Goal: Connect with others: Establish contact or relationships with other users

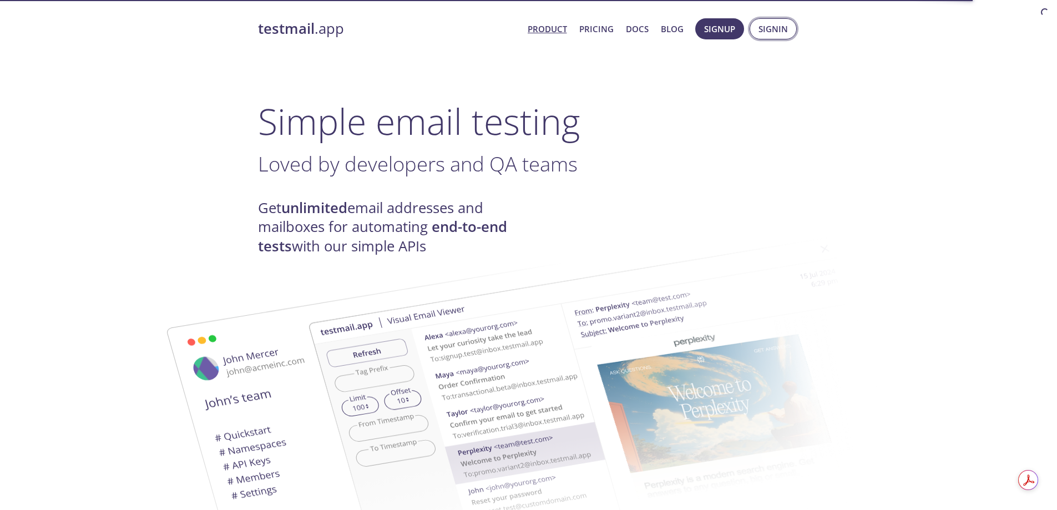
click at [783, 19] on button "Signin" at bounding box center [773, 28] width 47 height 21
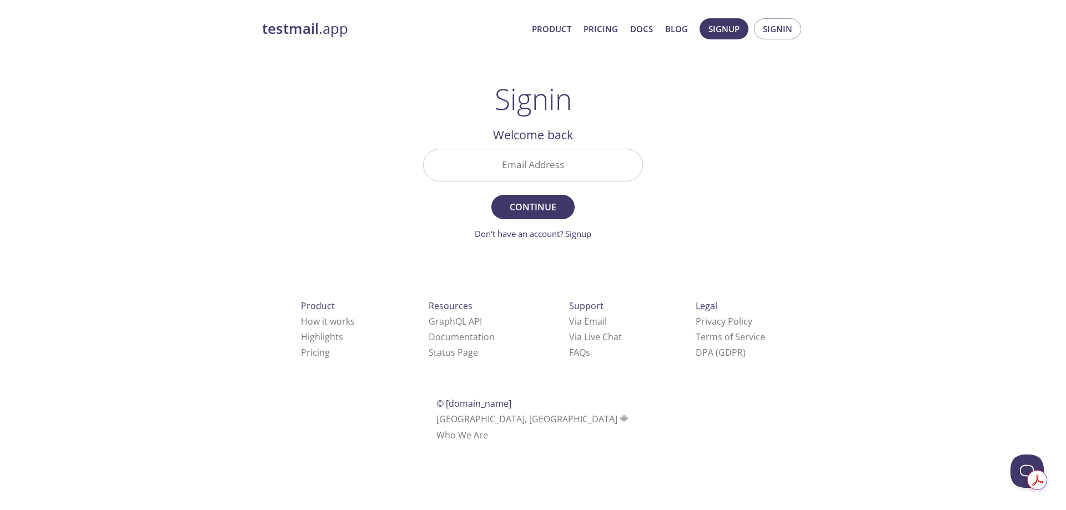
click at [520, 156] on input "Email Address" at bounding box center [533, 165] width 219 height 32
type input "[PERSON_NAME][EMAIL_ADDRESS][DOMAIN_NAME]"
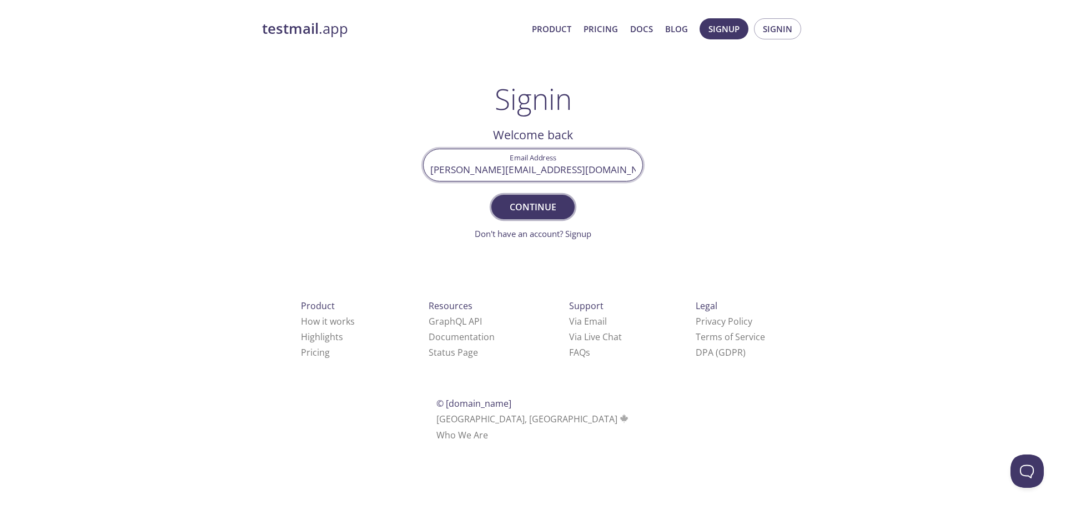
click at [548, 207] on span "Continue" at bounding box center [532, 207] width 59 height 16
click at [546, 165] on input "Signin Security Code" at bounding box center [533, 165] width 219 height 32
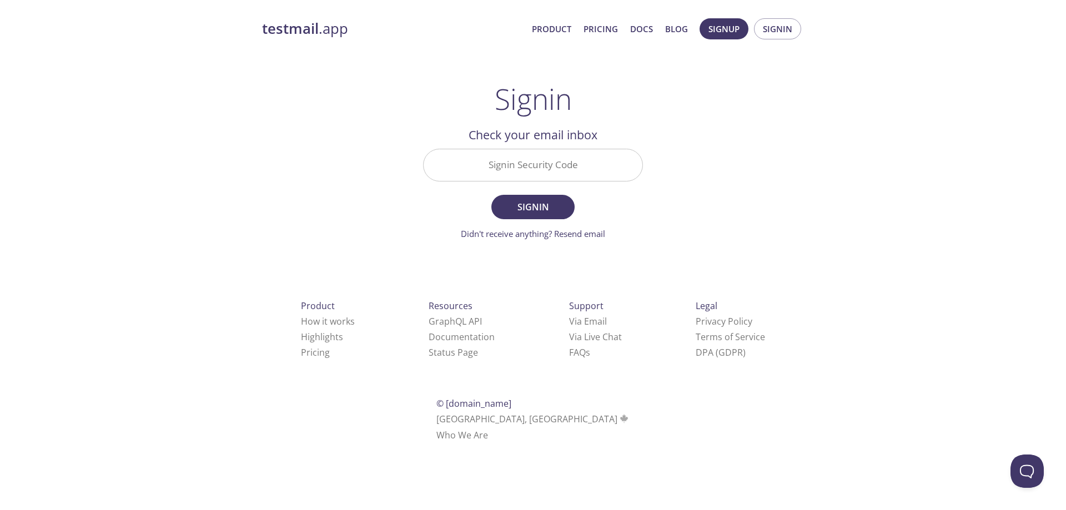
click at [567, 172] on input "Signin Security Code" at bounding box center [533, 165] width 219 height 32
paste input "WUV12BL"
type input "WUV12BL"
click at [530, 217] on button "Signin" at bounding box center [532, 207] width 83 height 24
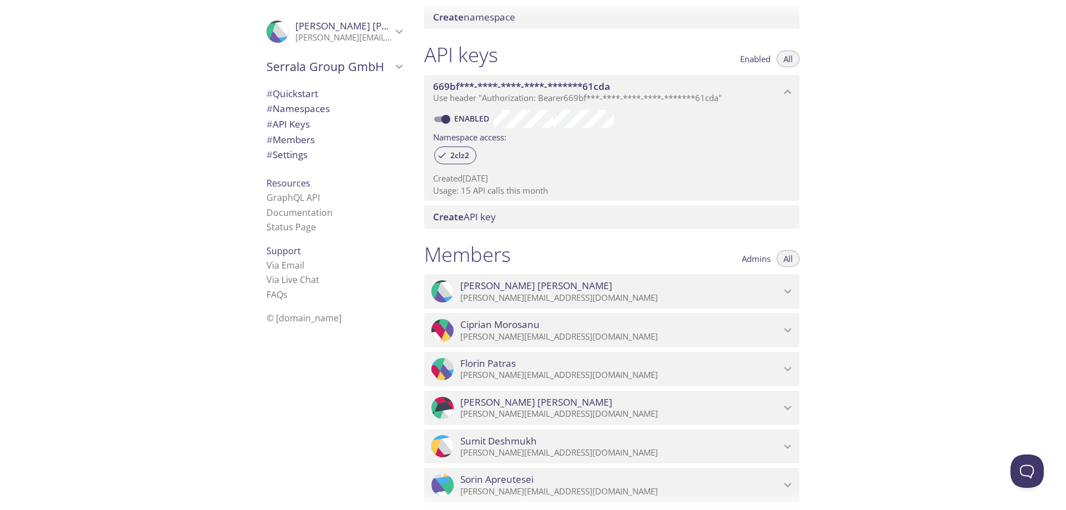
scroll to position [487, 0]
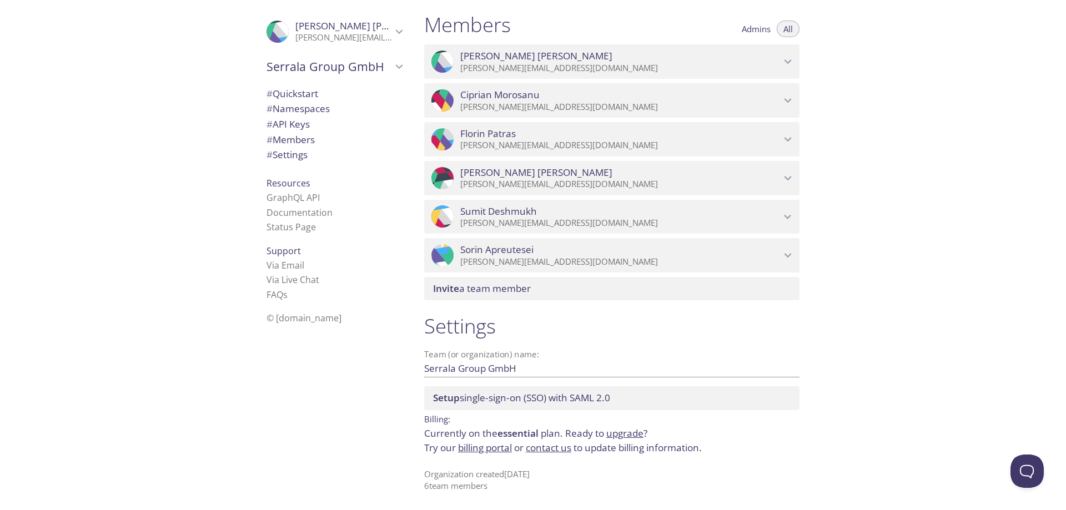
click at [785, 211] on icon "Sumit Deshmukh" at bounding box center [787, 217] width 14 height 14
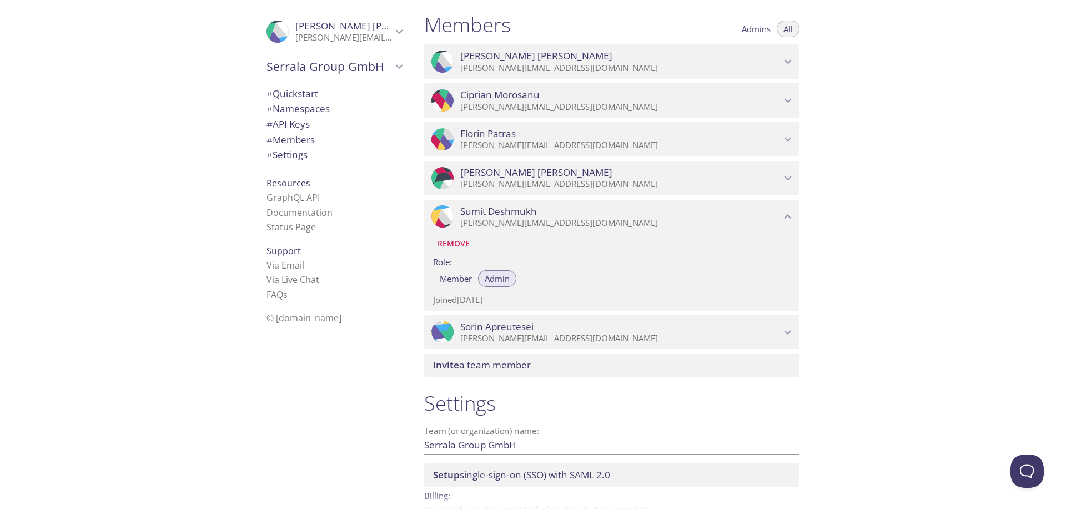
click at [785, 211] on icon "Sumit Deshmukh" at bounding box center [787, 217] width 14 height 14
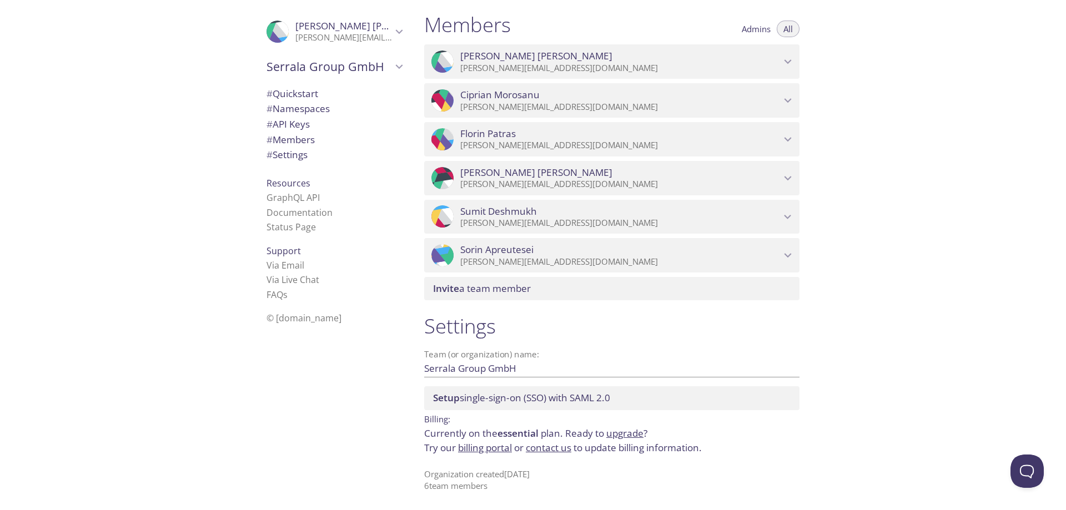
click at [788, 174] on icon "Malen Rearte" at bounding box center [787, 178] width 14 height 14
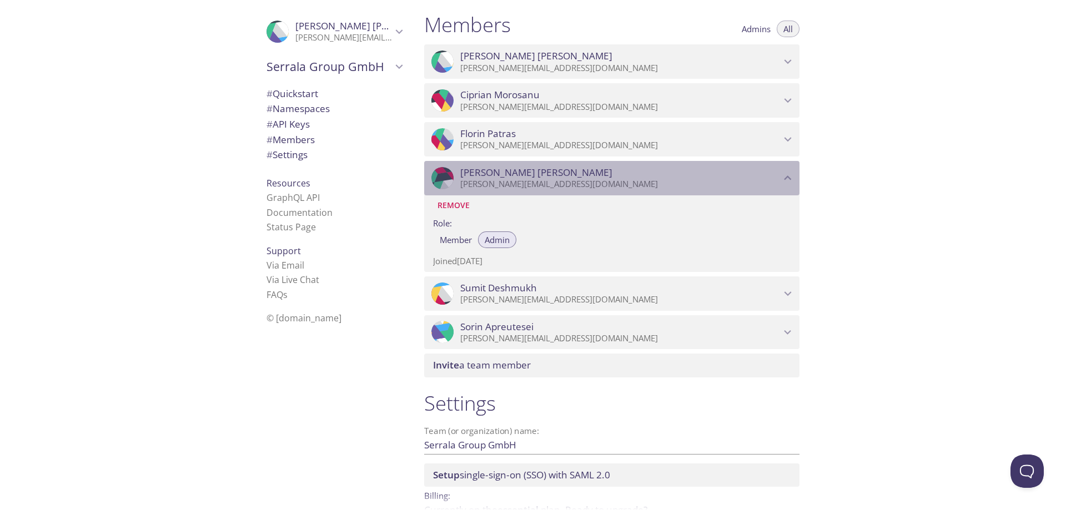
click at [788, 174] on icon "Malen Rearte" at bounding box center [787, 178] width 14 height 14
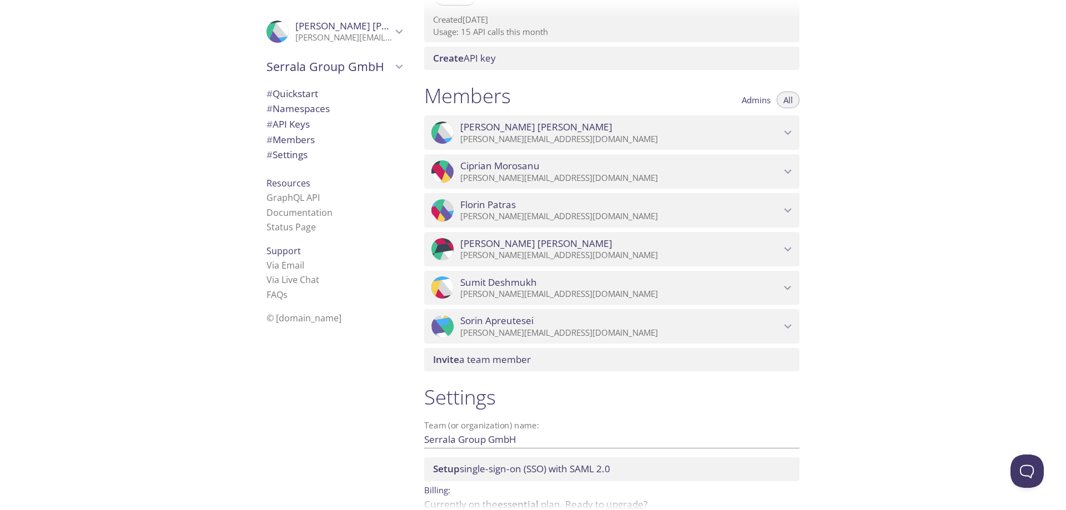
scroll to position [417, 0]
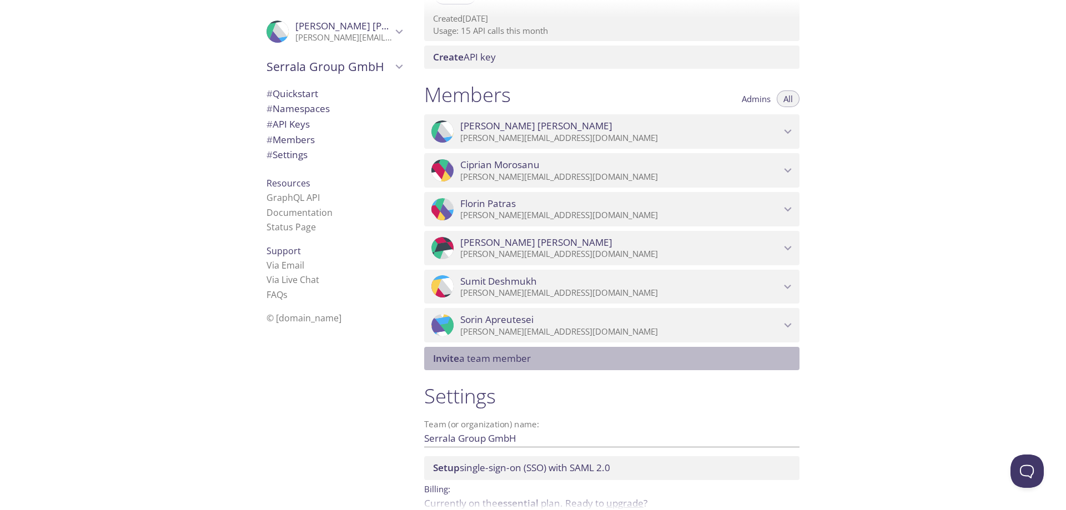
click at [462, 352] on div "Invite a team member" at bounding box center [611, 358] width 375 height 23
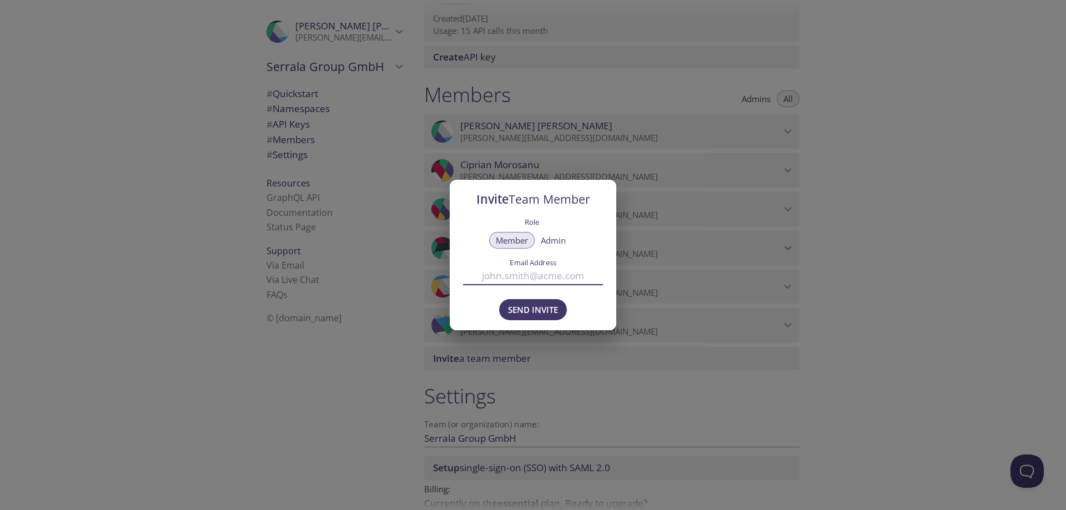
click at [498, 280] on input "Email Address" at bounding box center [533, 276] width 140 height 18
paste input "[PERSON_NAME][EMAIL_ADDRESS][DOMAIN_NAME]"
type input "[PERSON_NAME][EMAIL_ADDRESS][DOMAIN_NAME]"
click at [527, 309] on span "Send Invite" at bounding box center [533, 310] width 50 height 14
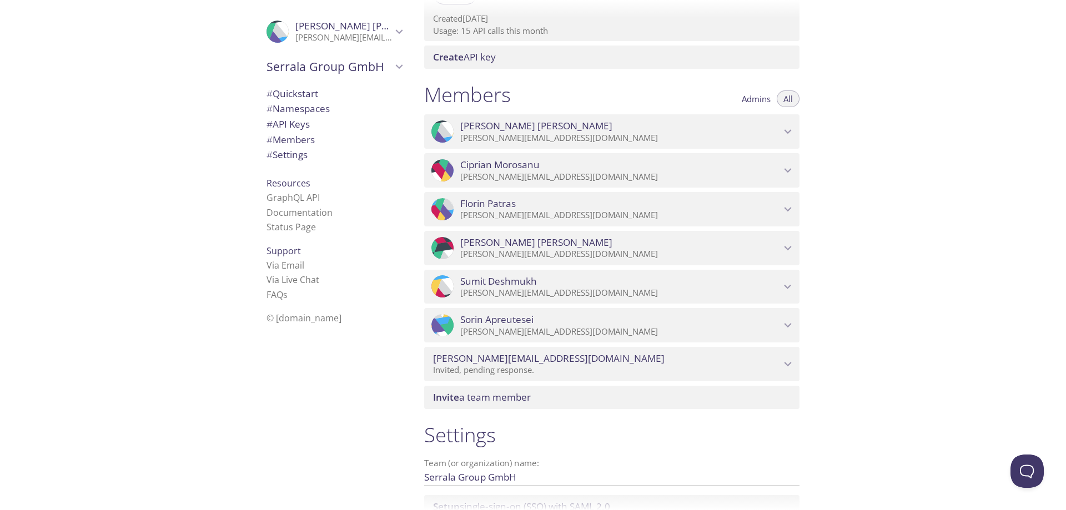
click at [448, 395] on span "Invite" at bounding box center [446, 397] width 26 height 13
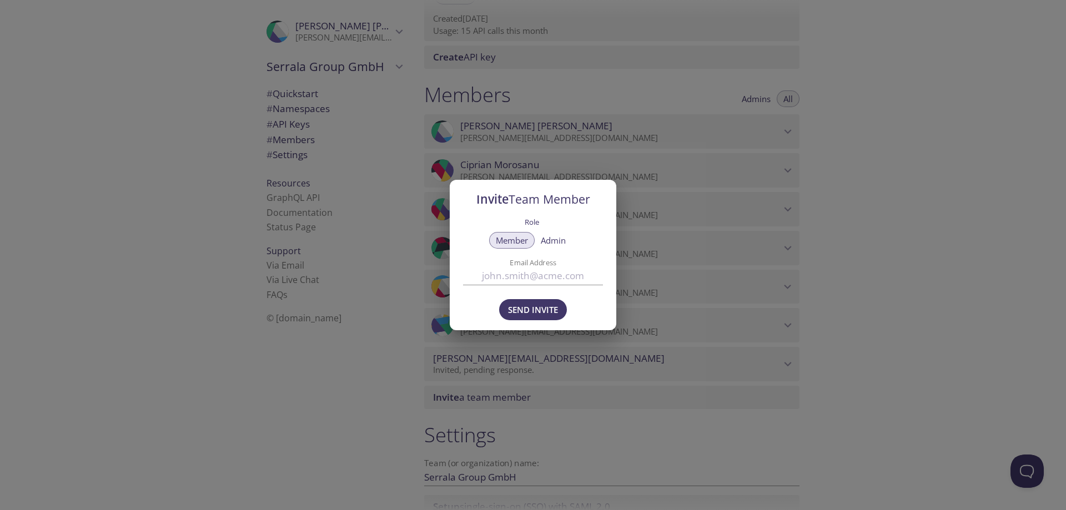
click at [490, 279] on input "Email Address" at bounding box center [533, 276] width 140 height 18
paste input "[PERSON_NAME][EMAIL_ADDRESS][DOMAIN_NAME]"
type input "[PERSON_NAME][EMAIL_ADDRESS][DOMAIN_NAME]"
click at [475, 300] on div "Send Invite" at bounding box center [533, 311] width 167 height 38
click at [478, 306] on div "Send Invite" at bounding box center [533, 311] width 167 height 38
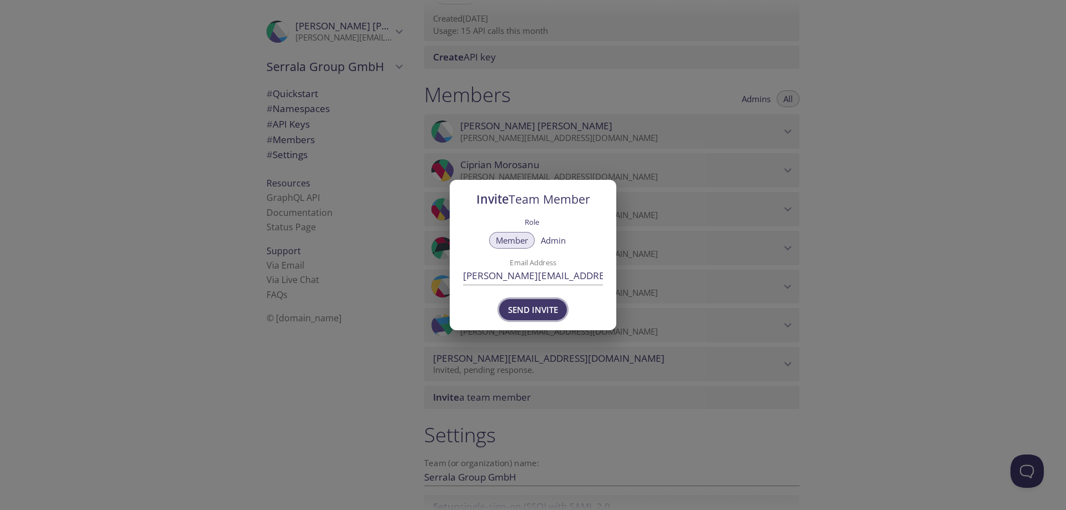
click at [524, 309] on span "Send Invite" at bounding box center [533, 310] width 50 height 14
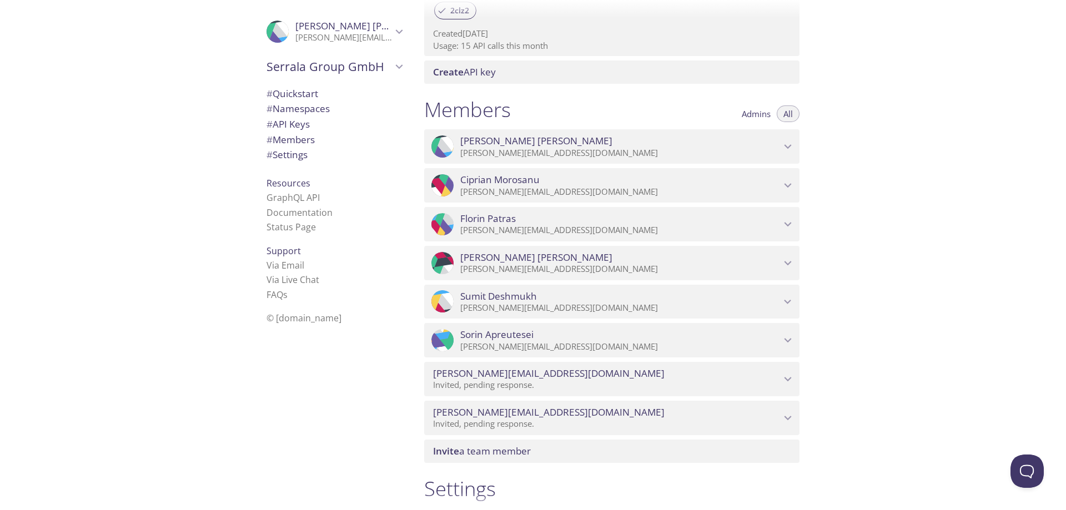
scroll to position [404, 0]
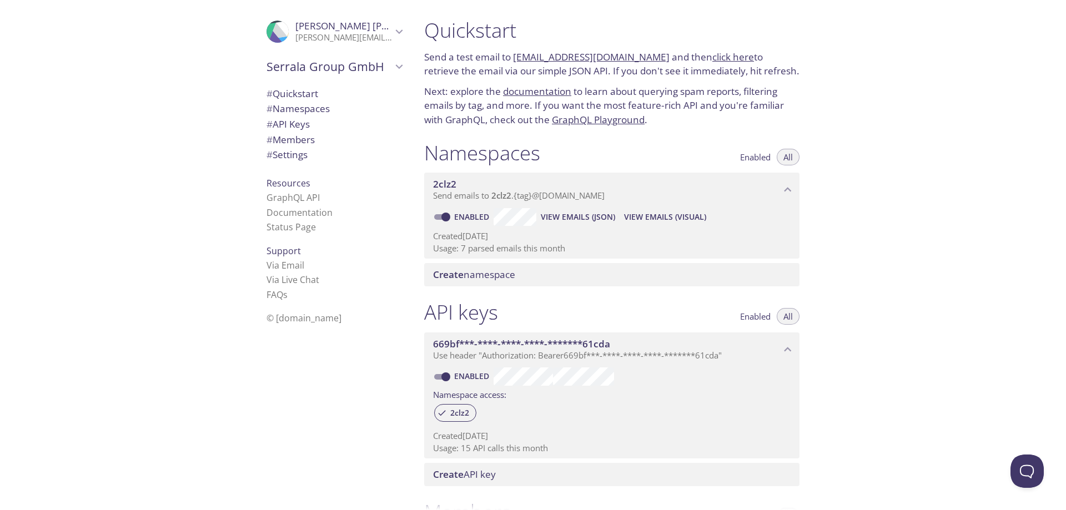
scroll to position [564, 0]
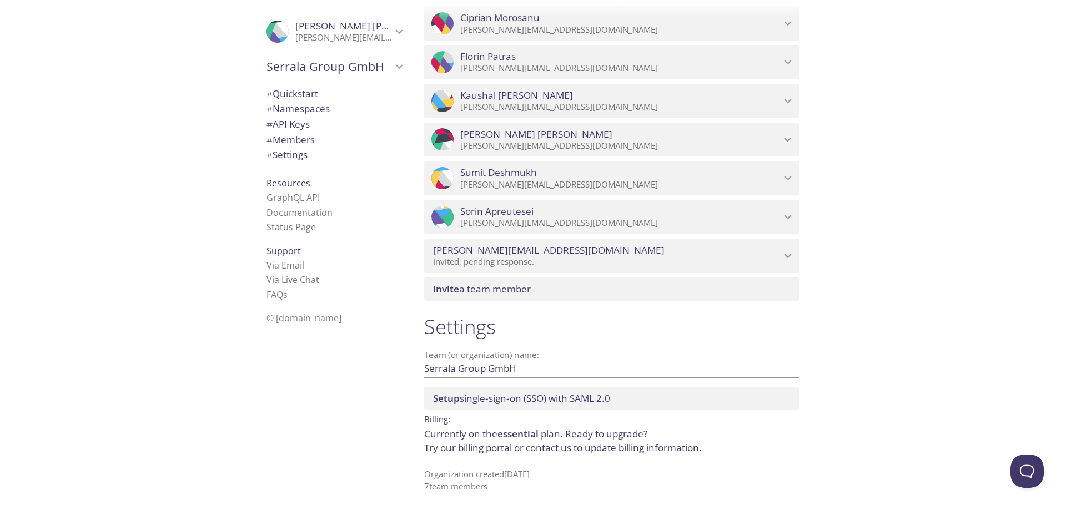
click at [584, 97] on span "[PERSON_NAME]" at bounding box center [620, 95] width 320 height 12
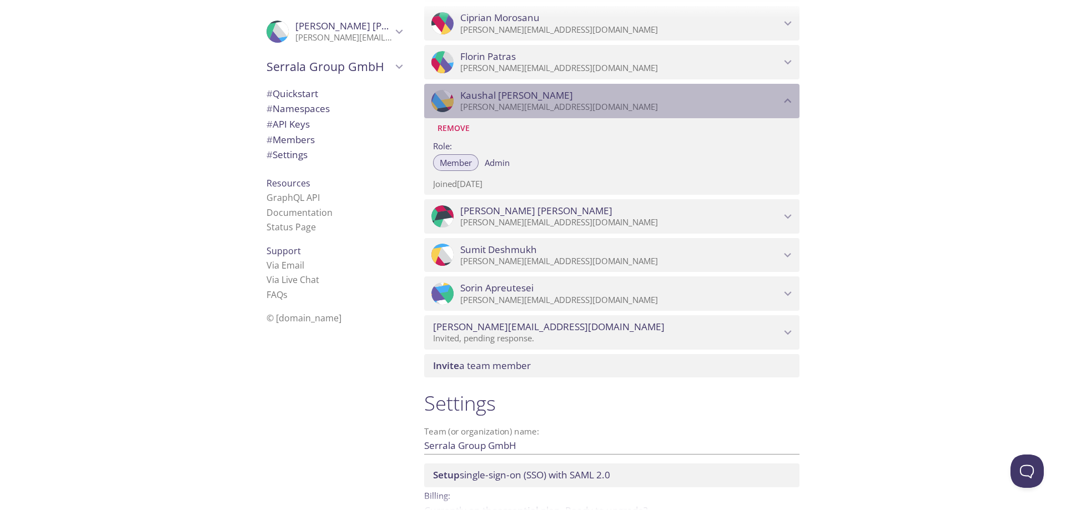
click at [584, 97] on span "[PERSON_NAME]" at bounding box center [620, 95] width 320 height 12
